Goal: Transaction & Acquisition: Purchase product/service

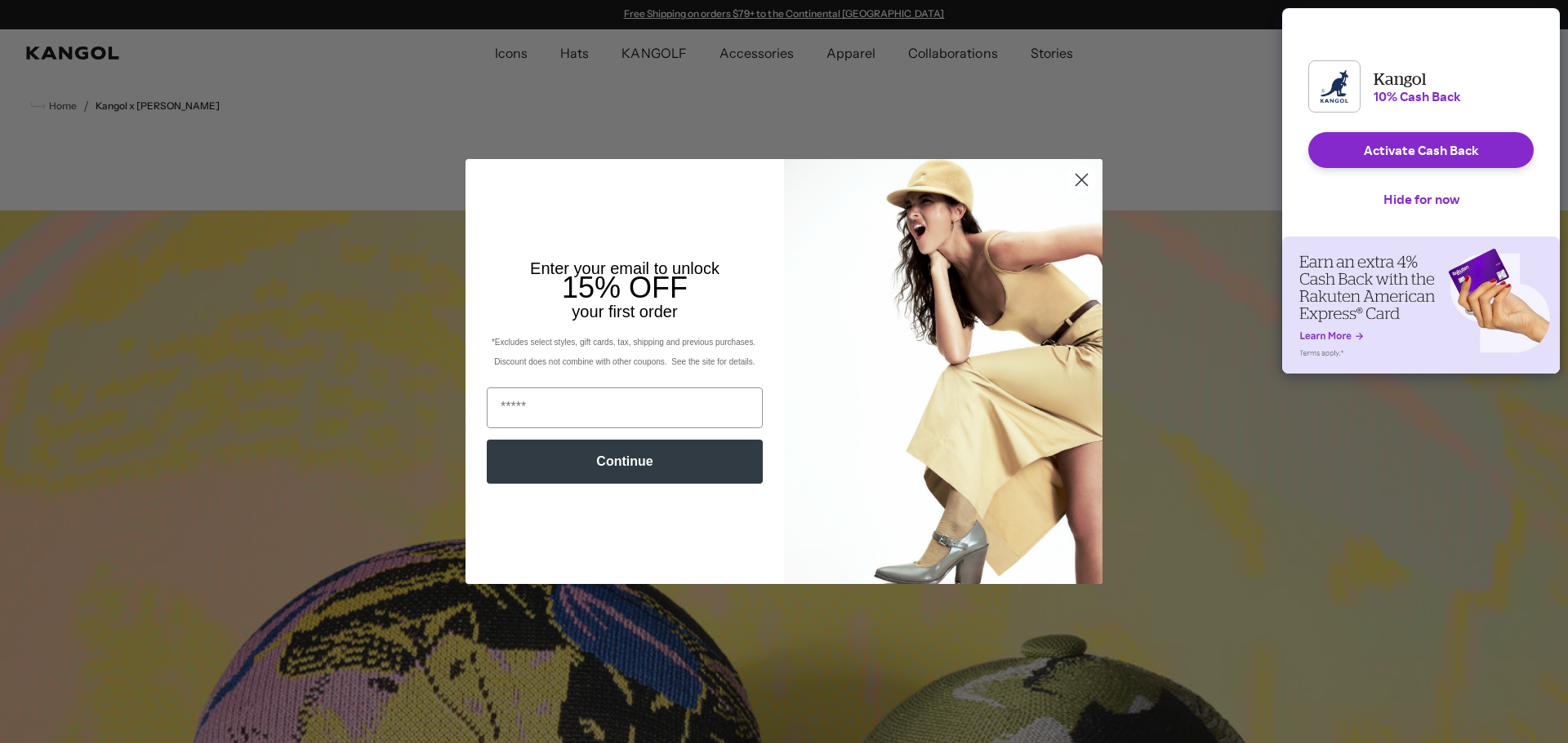
click at [1073, 176] on circle "Close dialog" at bounding box center [1081, 180] width 27 height 27
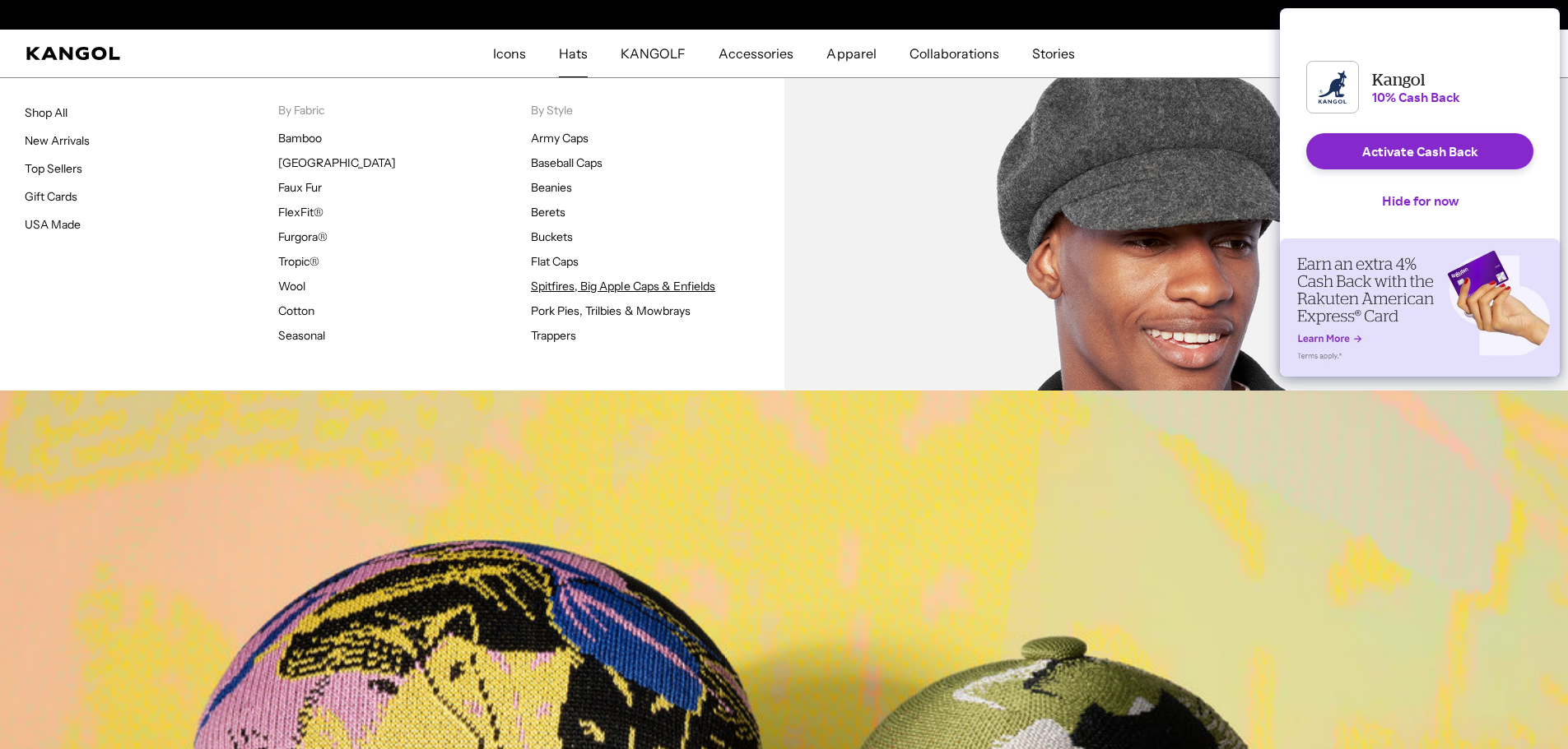
scroll to position [0, 339]
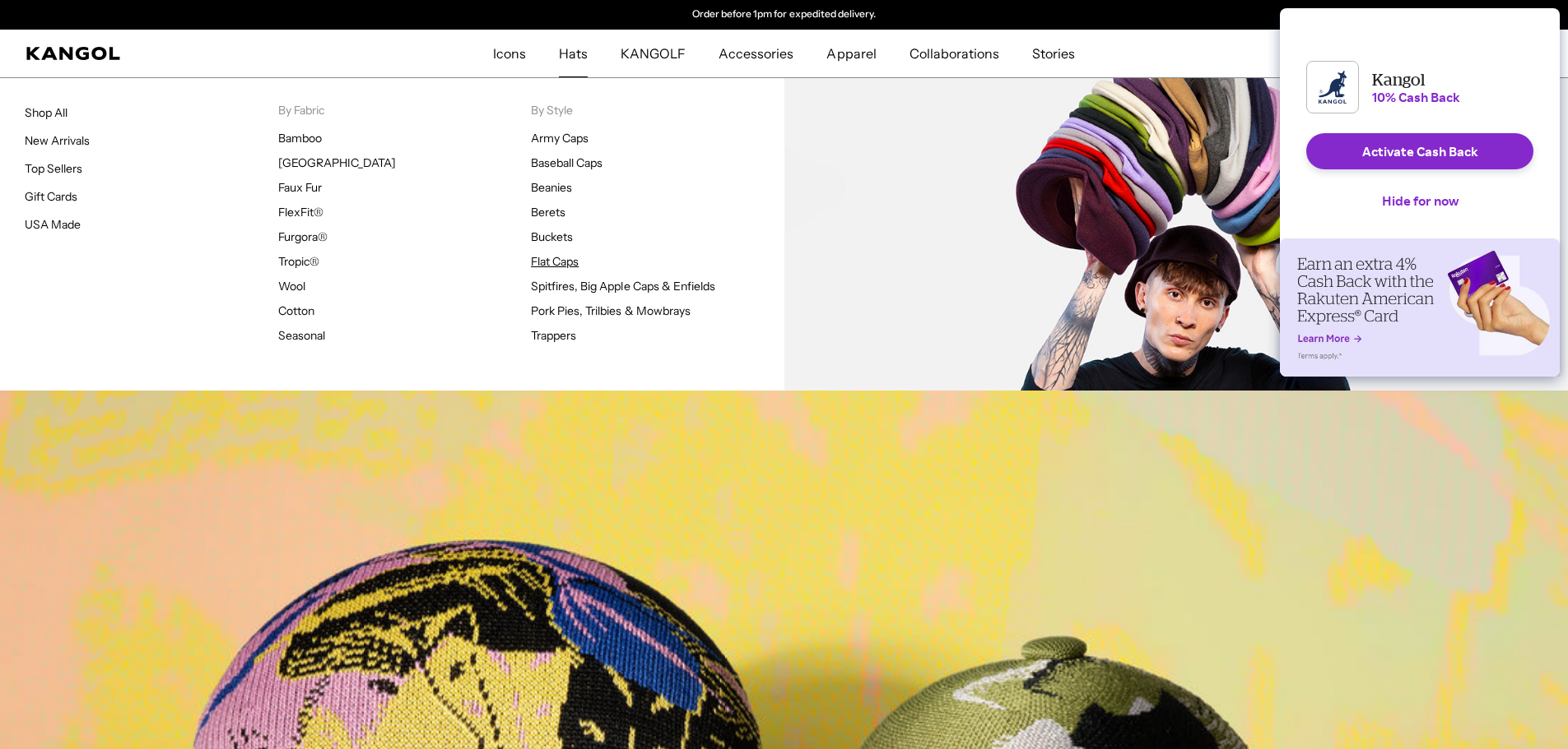
click at [545, 260] on link "Flat Caps" at bounding box center [555, 261] width 48 height 15
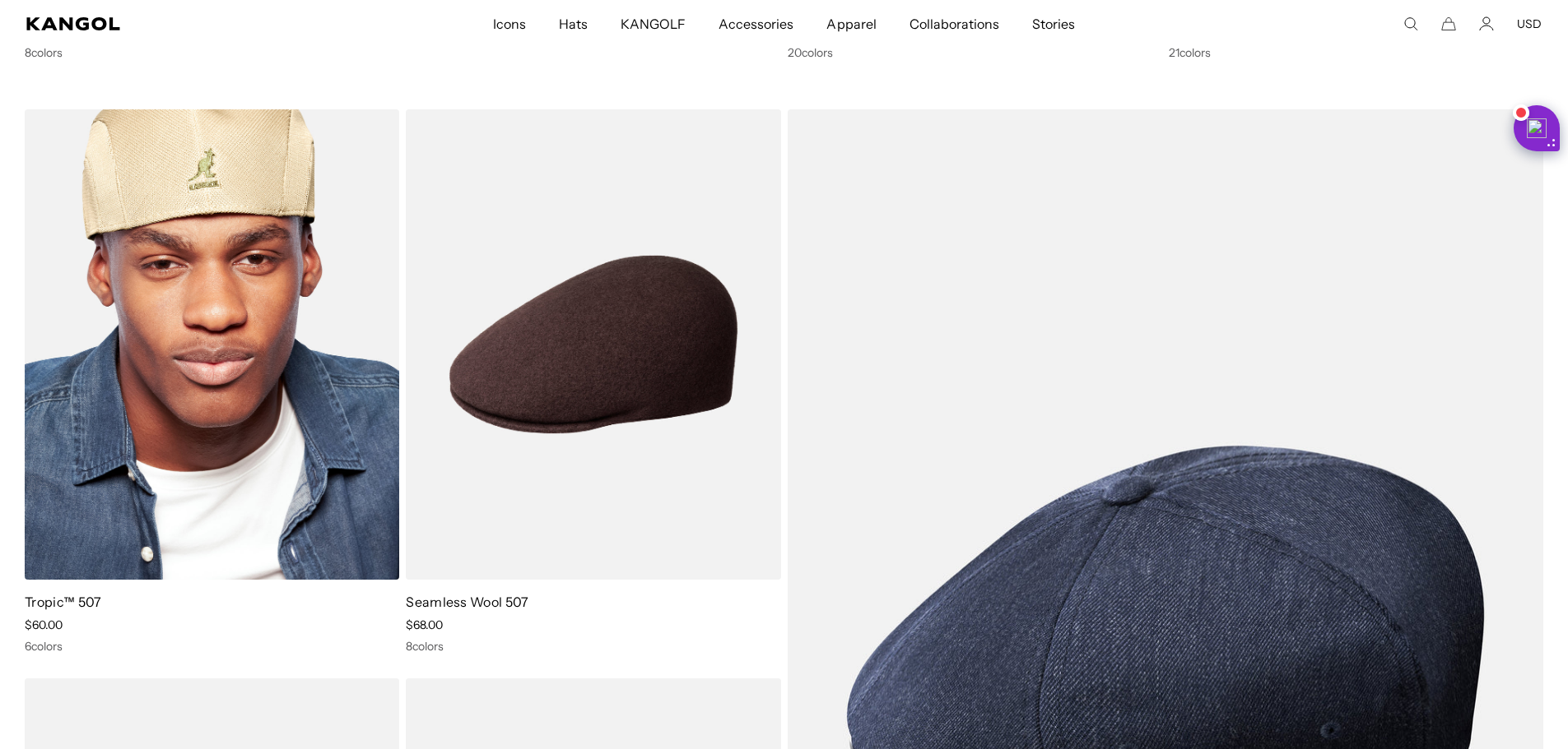
scroll to position [2386, 0]
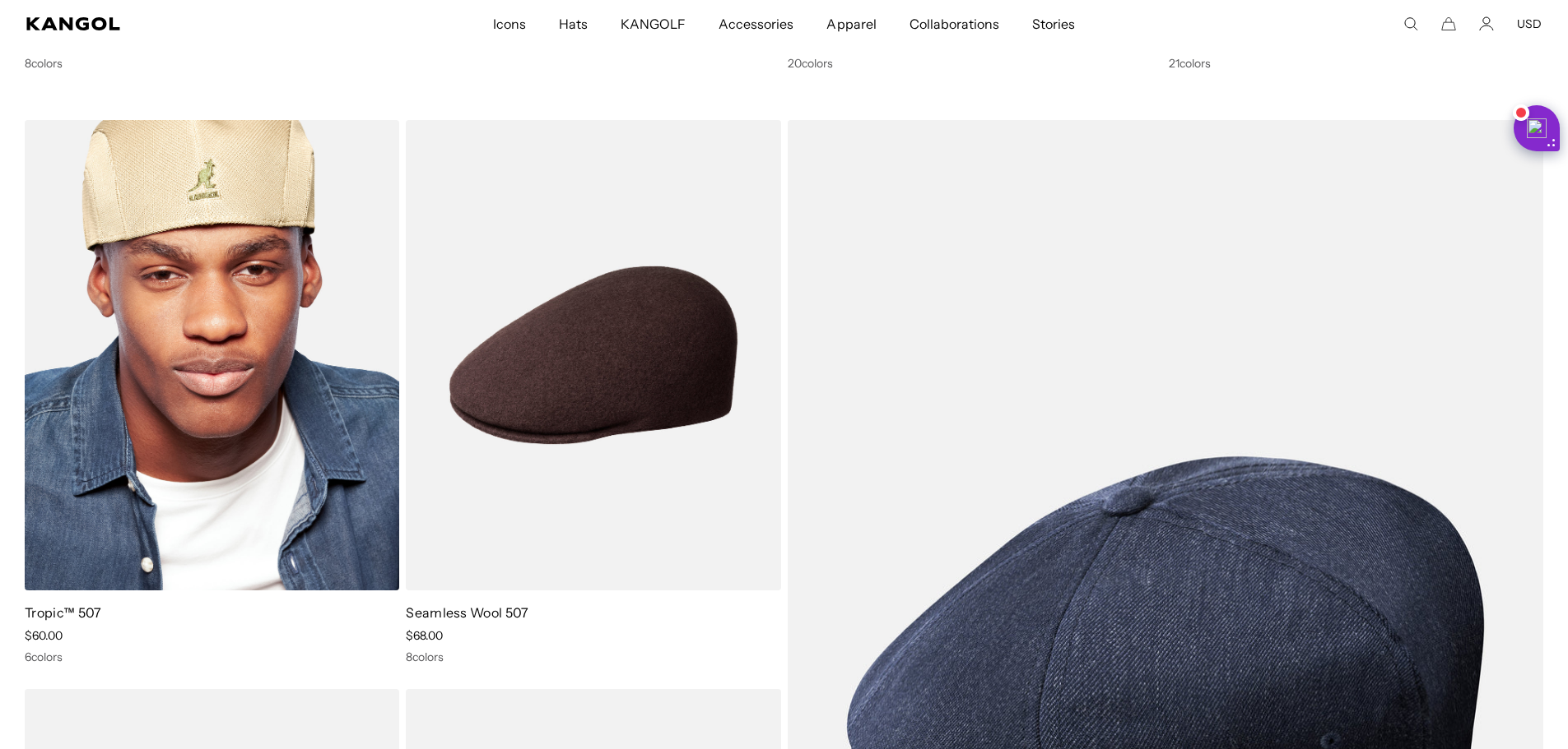
click at [252, 373] on img at bounding box center [212, 355] width 374 height 471
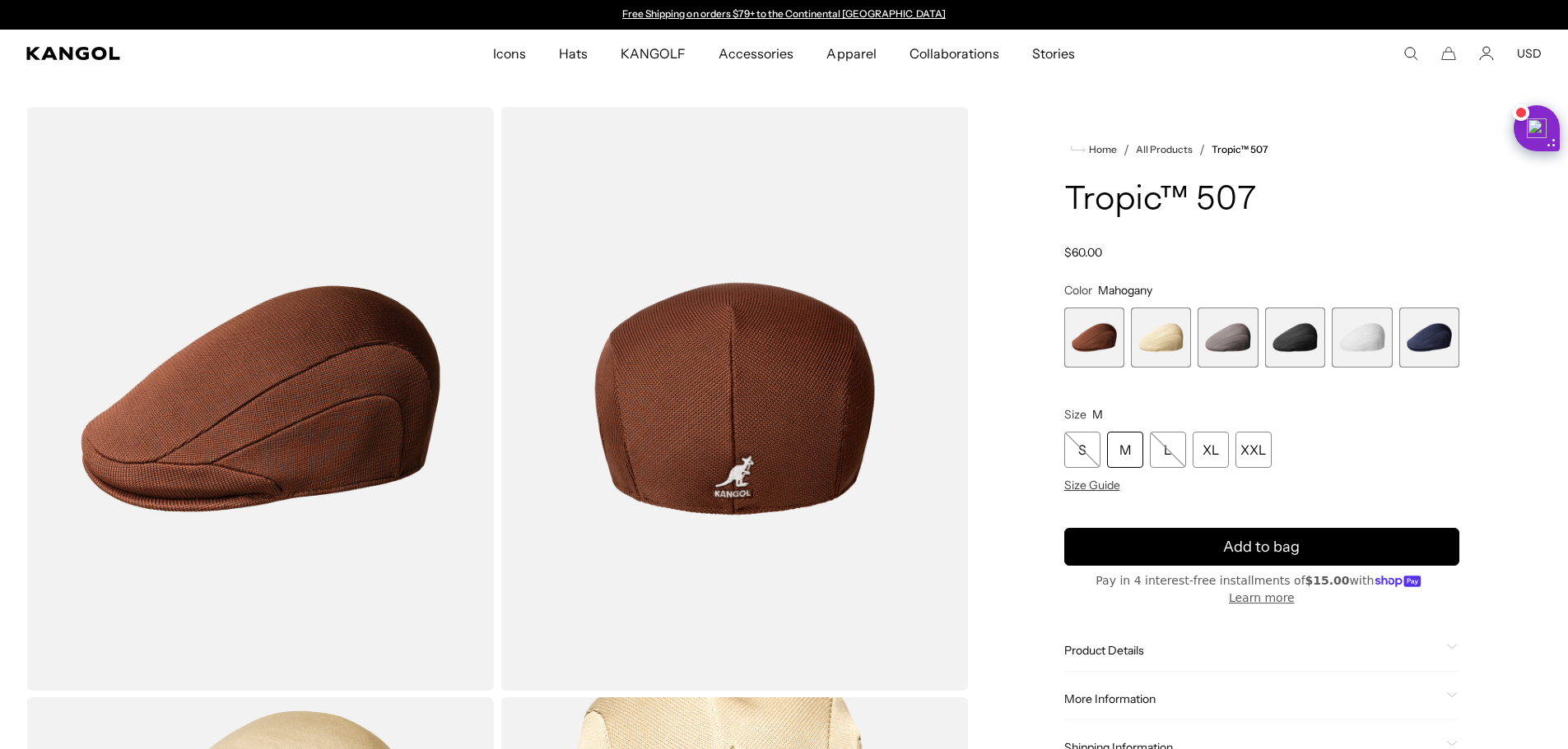
click at [1156, 331] on span "2 of 6" at bounding box center [1161, 338] width 60 height 60
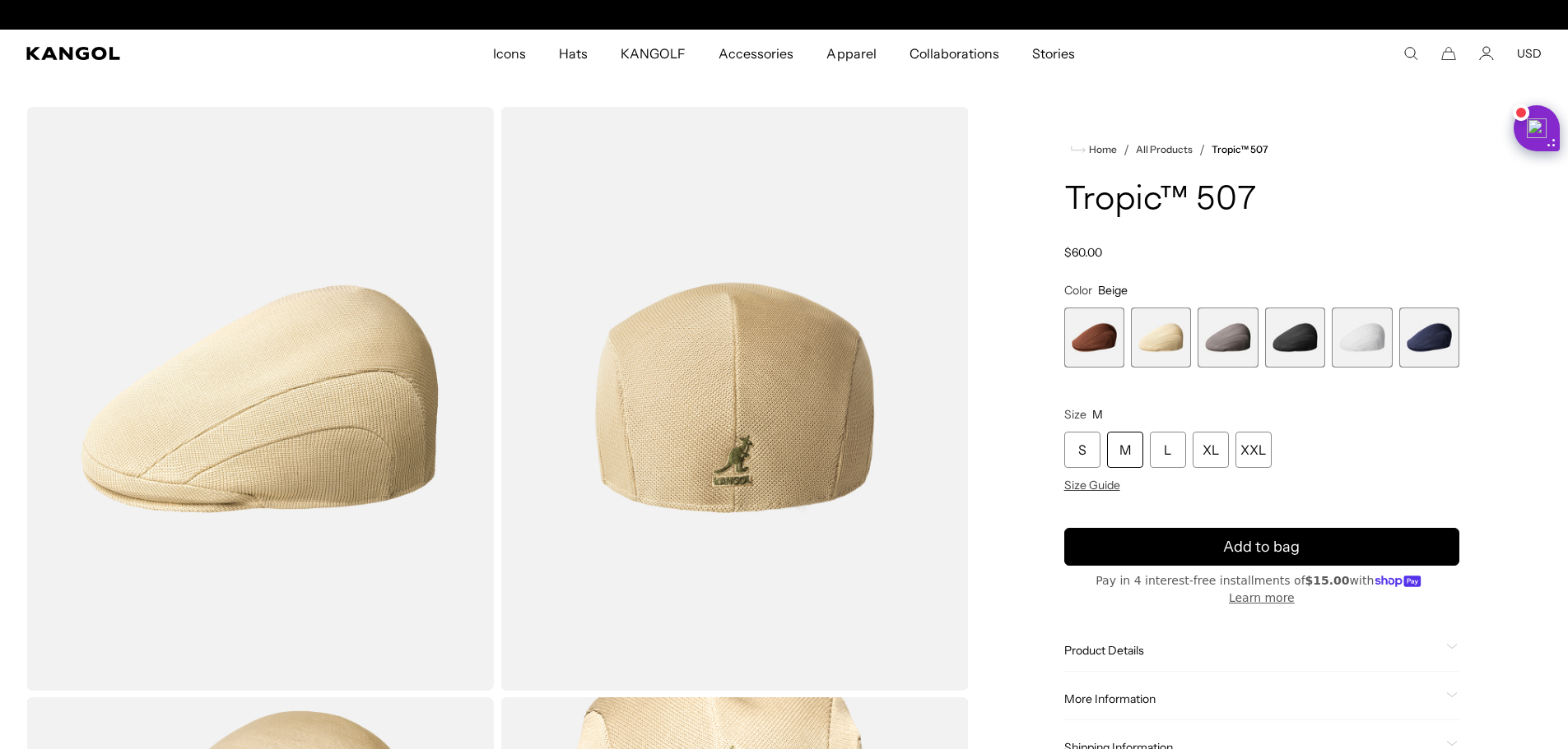
click at [1220, 331] on span "3 of 6" at bounding box center [1228, 338] width 60 height 60
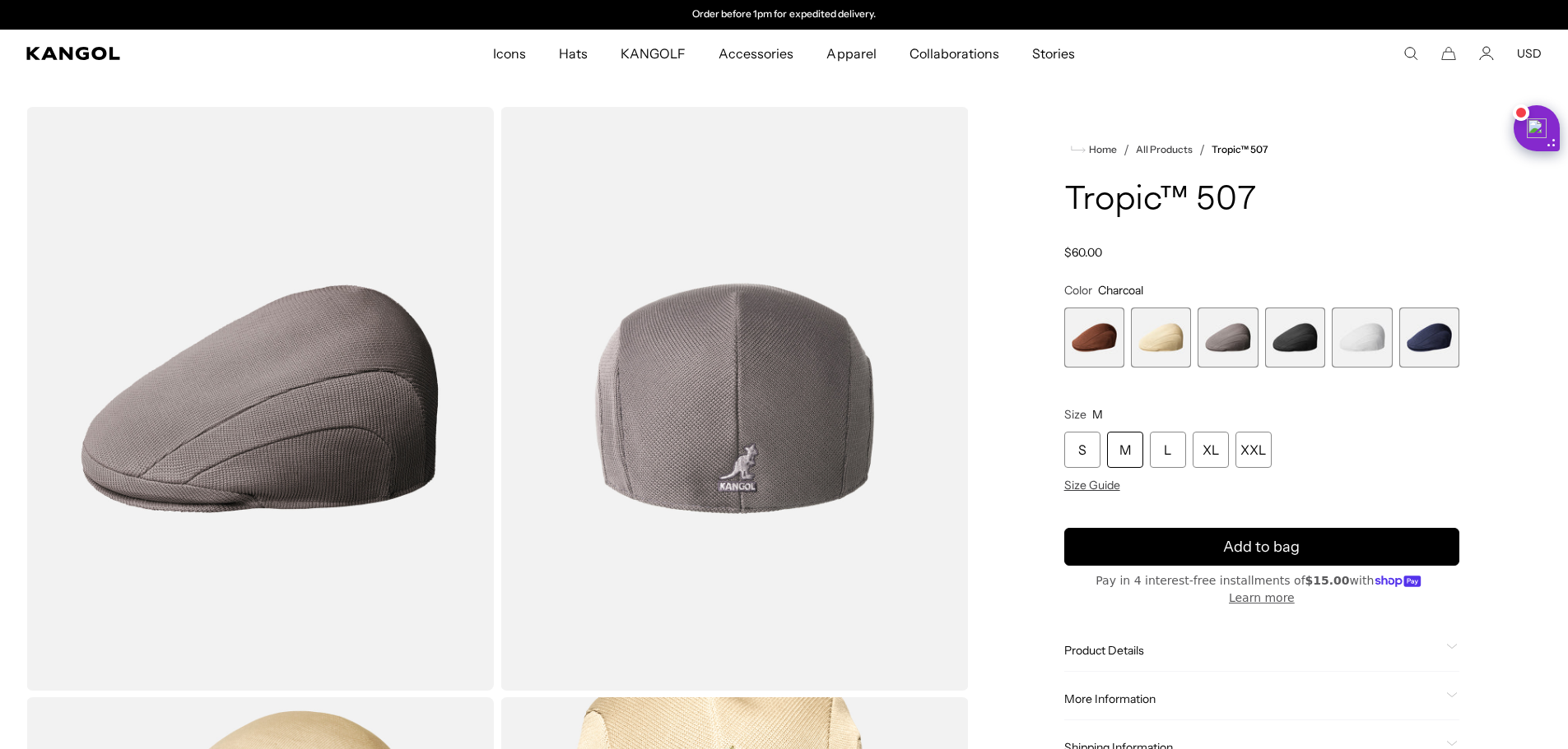
click at [1288, 339] on span "4 of 6" at bounding box center [1295, 338] width 60 height 60
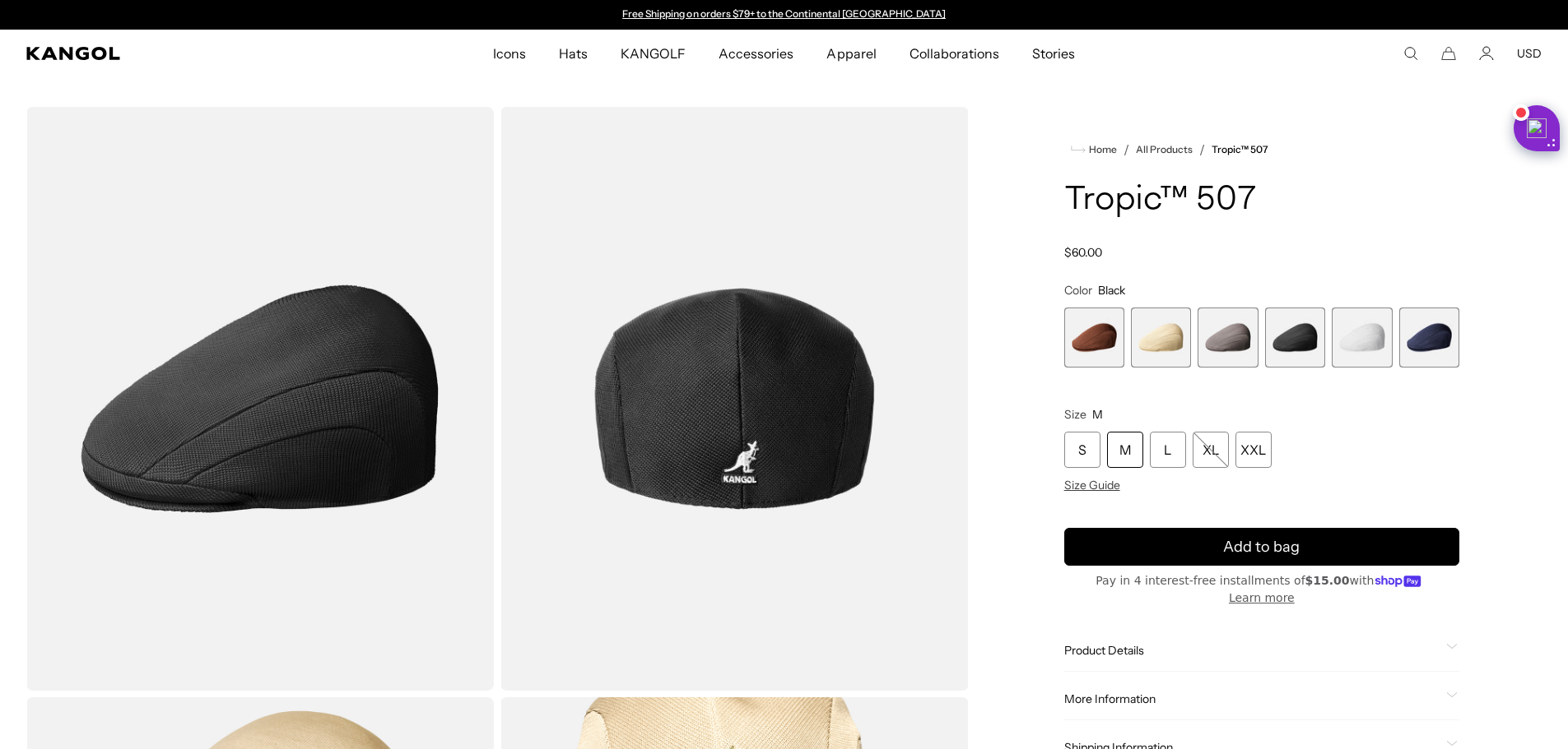
click at [1303, 336] on span "4 of 6" at bounding box center [1295, 338] width 60 height 60
click at [1356, 337] on span "5 of 6" at bounding box center [1362, 338] width 60 height 60
click at [1442, 337] on span "6 of 6" at bounding box center [1429, 338] width 60 height 60
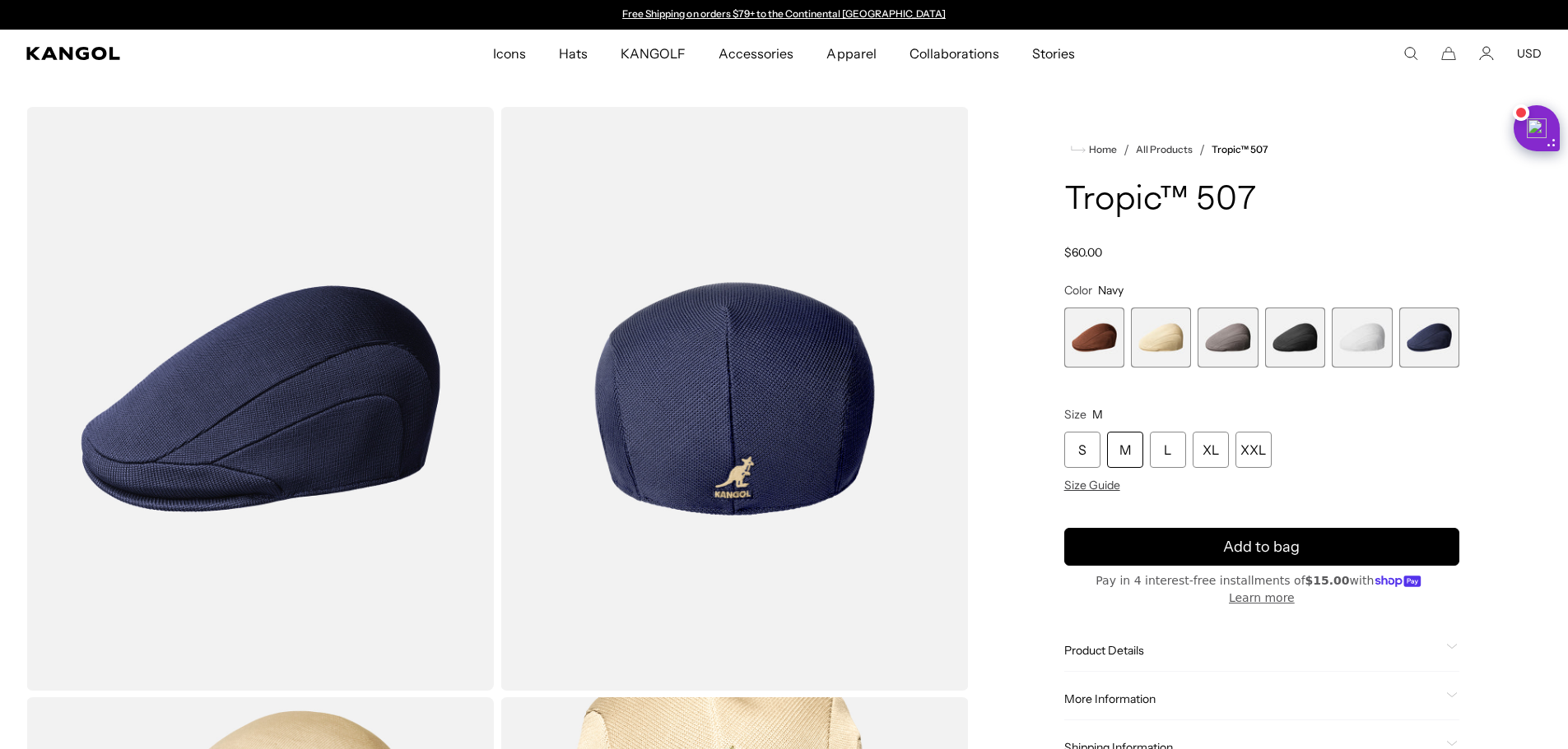
click at [1244, 339] on span "3 of 6" at bounding box center [1228, 338] width 60 height 60
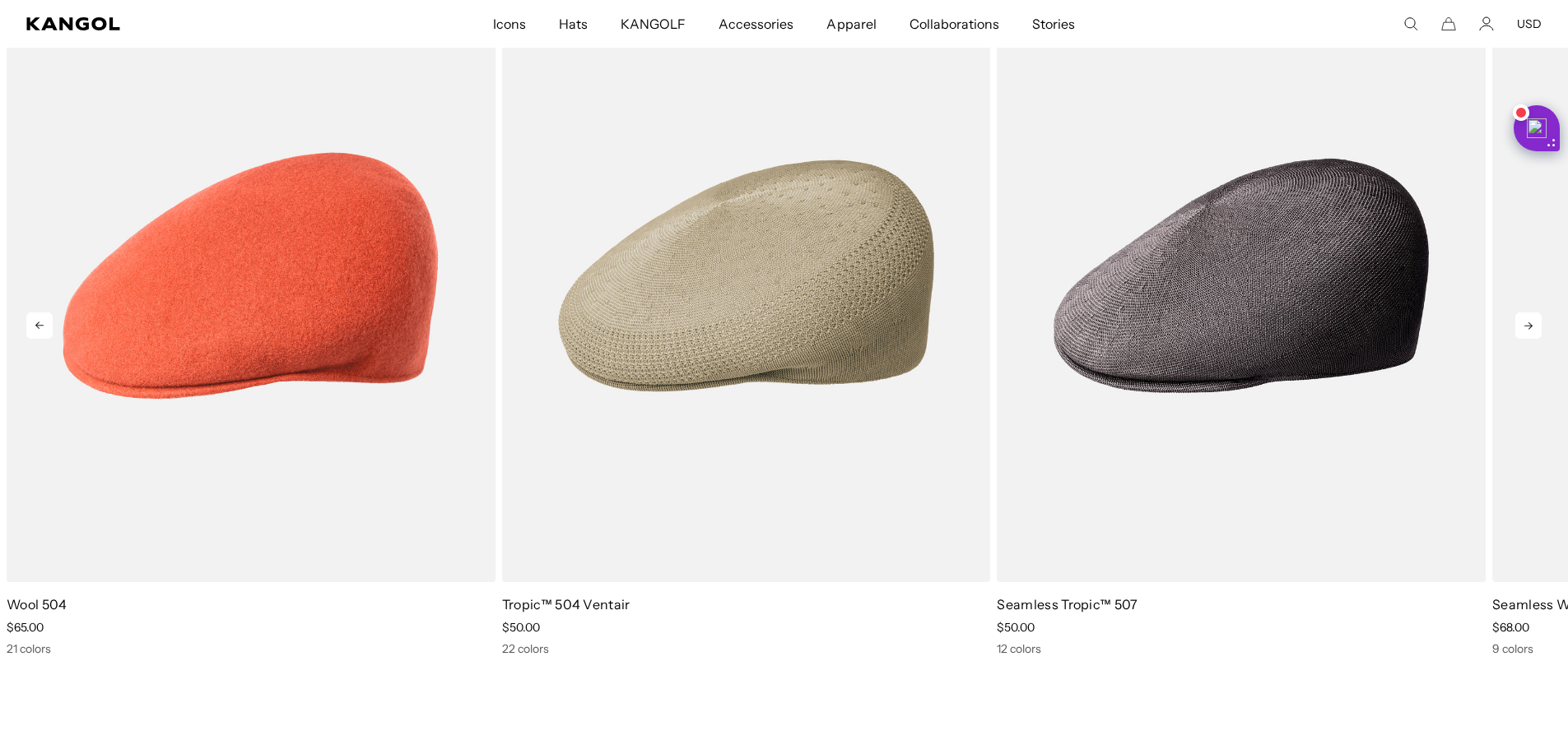
scroll to position [0, 339]
click at [1526, 329] on icon at bounding box center [1528, 326] width 27 height 27
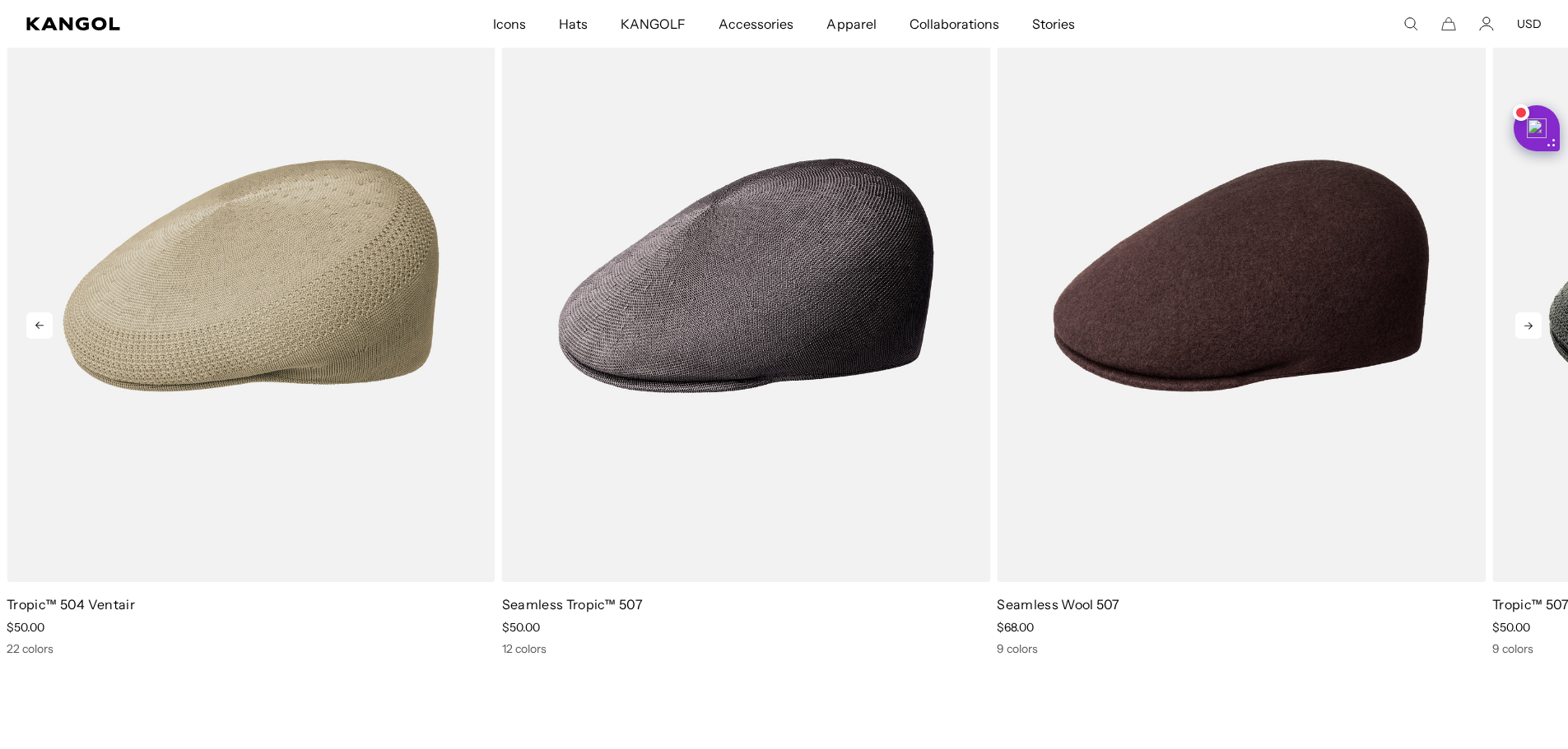
click at [1526, 329] on icon at bounding box center [1528, 326] width 27 height 27
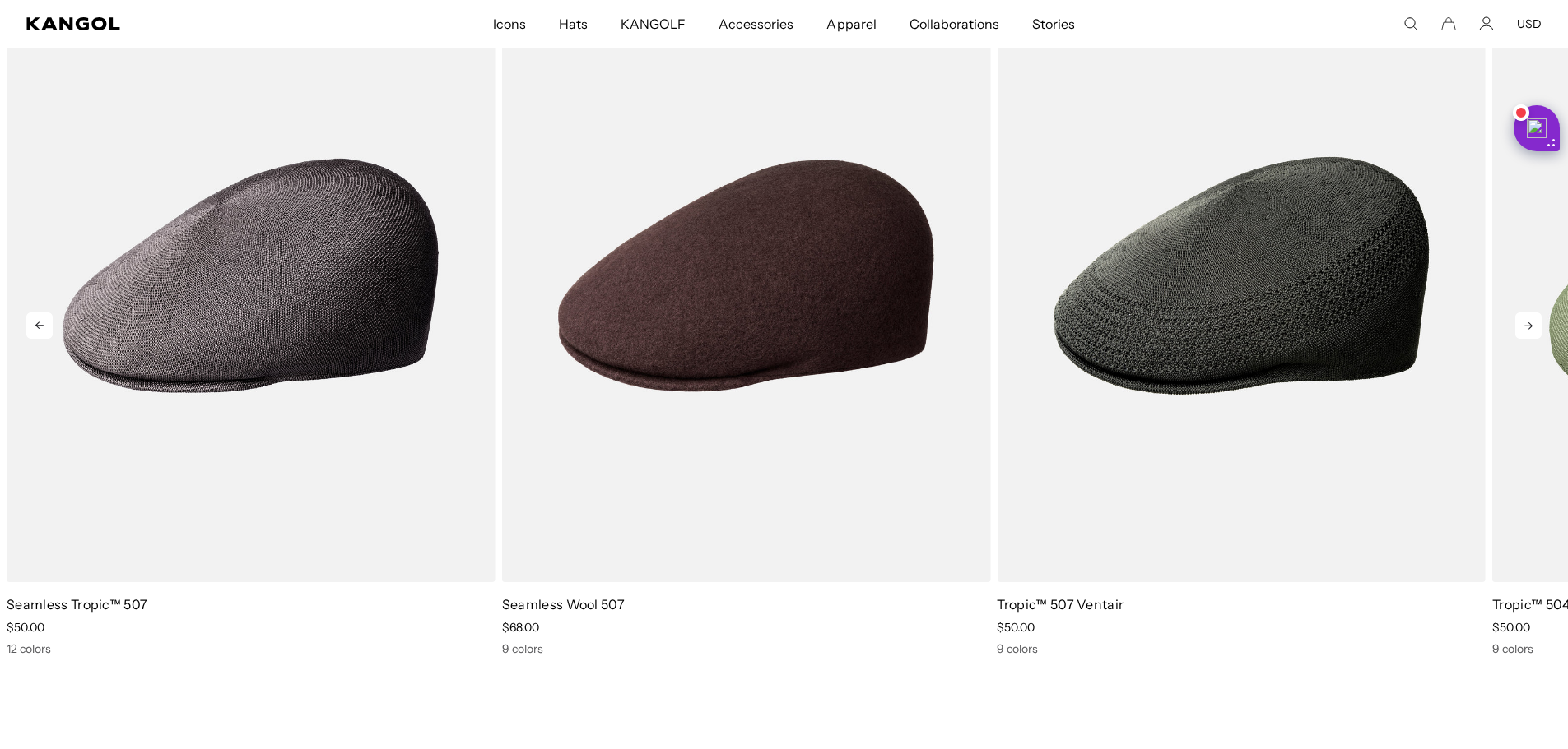
click at [1526, 329] on icon at bounding box center [1528, 326] width 27 height 27
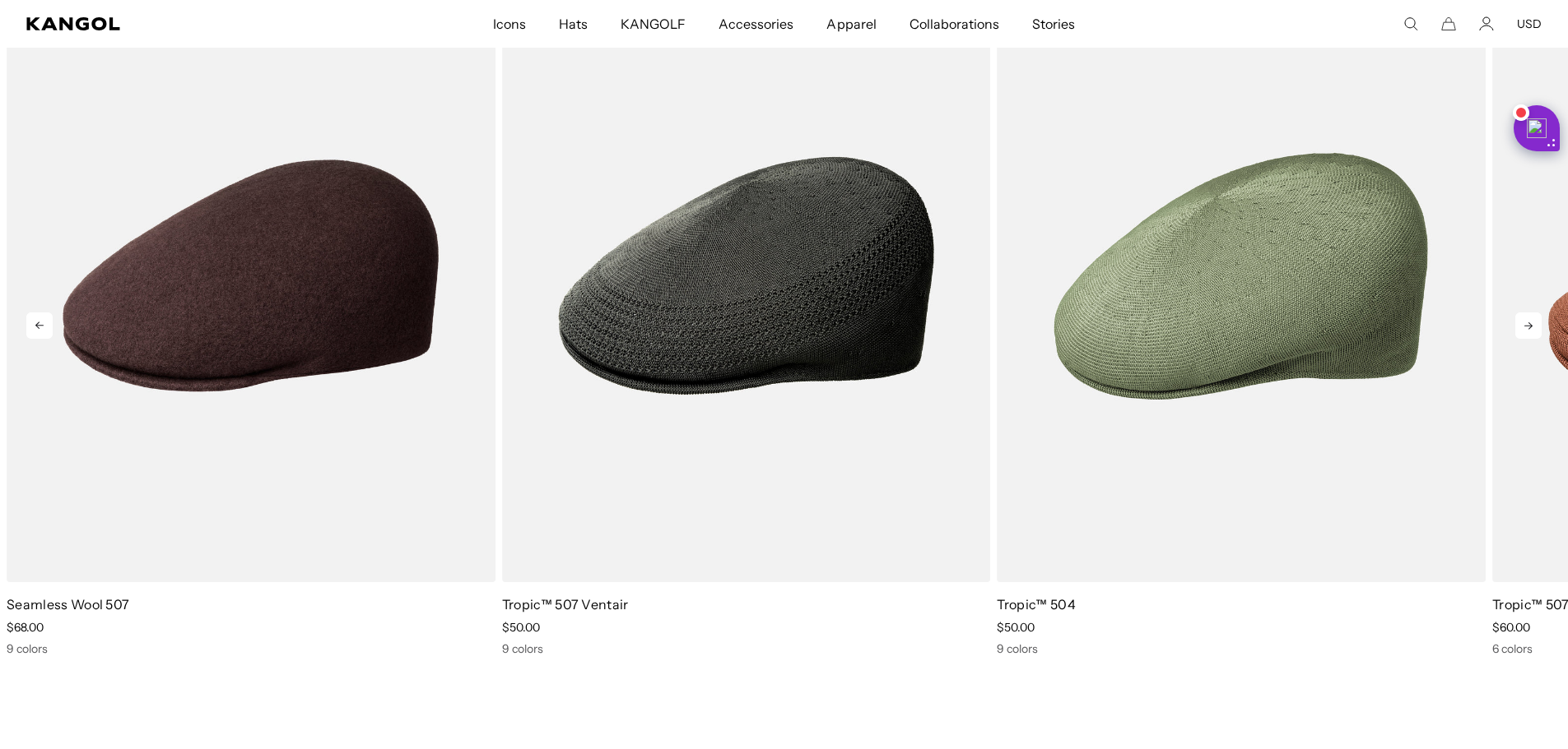
click at [1526, 329] on icon at bounding box center [1528, 326] width 27 height 27
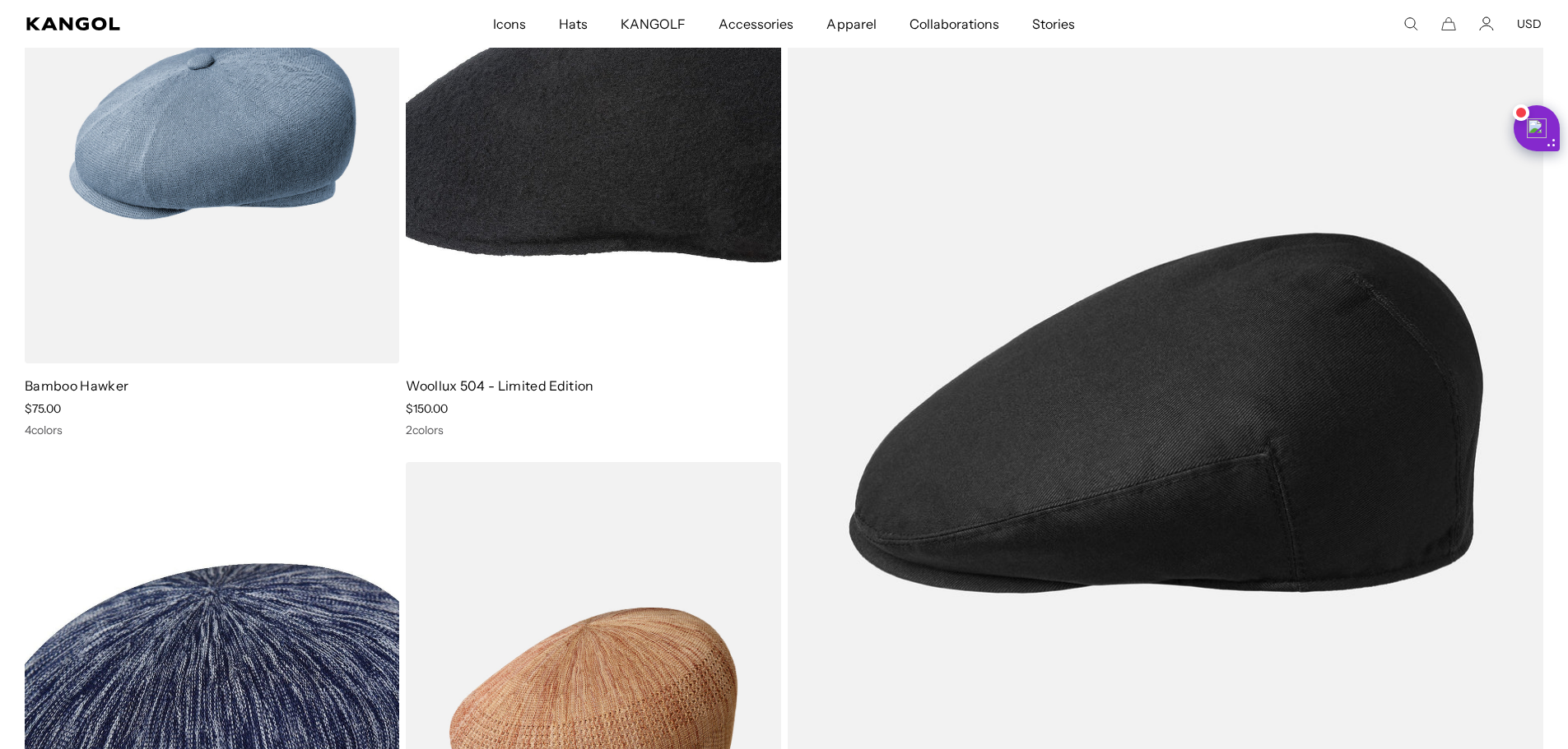
scroll to position [0, 0]
